Goal: Navigation & Orientation: Go to known website

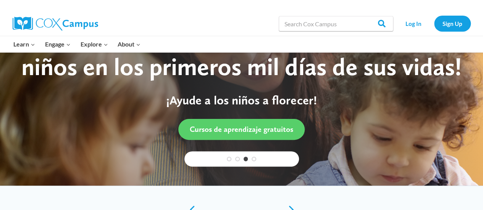
scroll to position [38, 0]
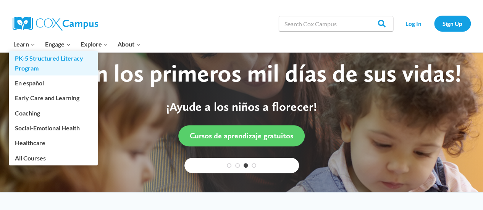
click at [26, 58] on link "PK-5 Structured Literacy Program" at bounding box center [53, 63] width 89 height 24
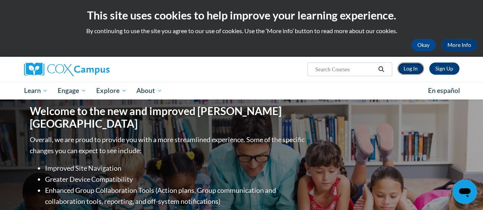
click at [406, 71] on link "Log In" at bounding box center [410, 69] width 26 height 12
